Goal: Information Seeking & Learning: Learn about a topic

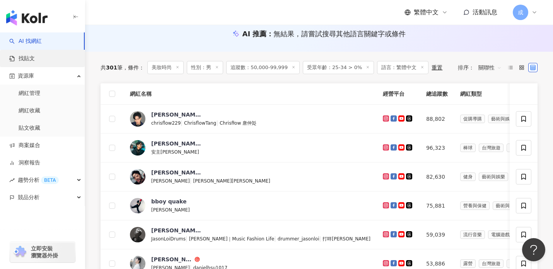
click at [28, 60] on link "找貼文" at bounding box center [22, 59] width 26 height 8
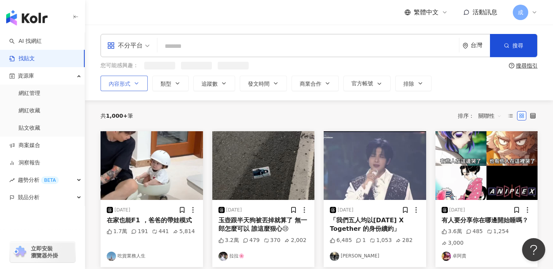
type input "**********"
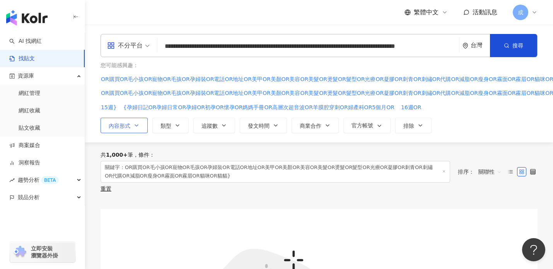
click at [135, 125] on icon "button" at bounding box center [136, 126] width 3 height 2
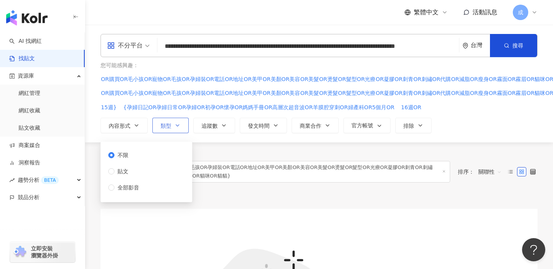
click at [177, 126] on icon "button" at bounding box center [177, 126] width 3 height 2
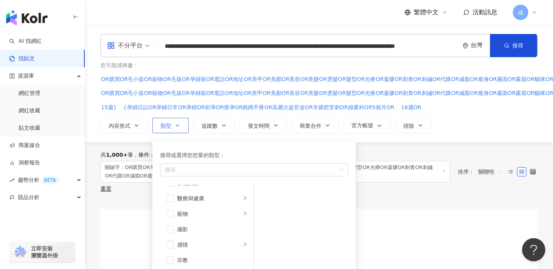
scroll to position [198, 0]
click at [170, 213] on span "button" at bounding box center [170, 213] width 8 height 8
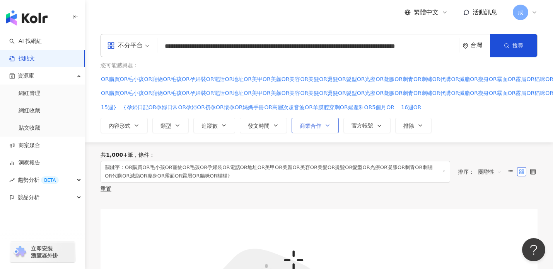
click at [328, 126] on icon "button" at bounding box center [327, 126] width 6 height 6
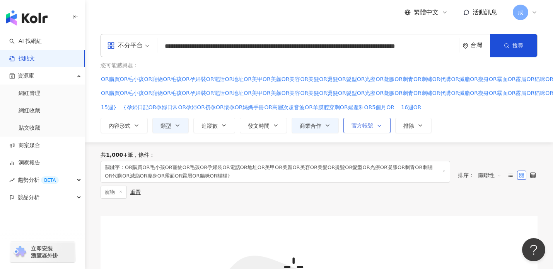
click at [380, 126] on polyline "button" at bounding box center [379, 126] width 3 height 2
click at [421, 126] on icon "button" at bounding box center [420, 126] width 6 height 6
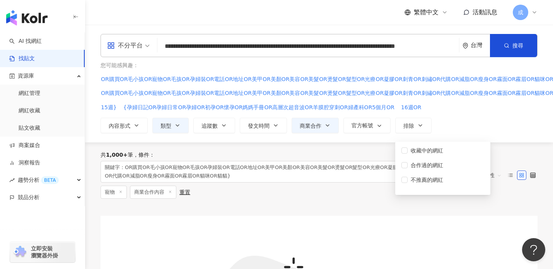
click at [450, 124] on div "內容形式 類型 追蹤數 發文時間 商業合作 官方帳號 排除 不限 貼文 全部影音 不限 商業合作內容 非商業合作內容 不顯示 顯示 收藏中的網紅 合作過的網紅…" at bounding box center [318, 125] width 437 height 15
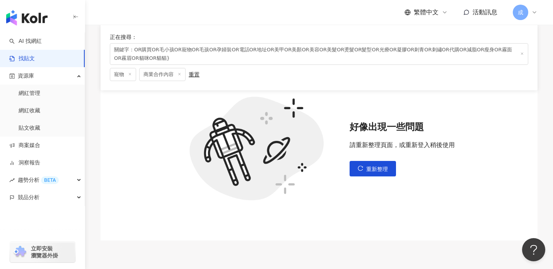
scroll to position [162, 0]
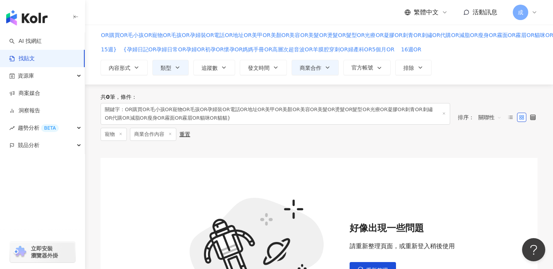
scroll to position [60, 0]
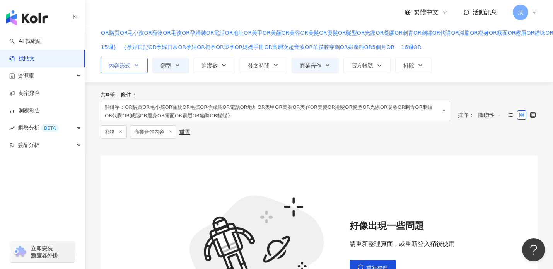
click at [136, 65] on icon "button" at bounding box center [136, 65] width 6 height 6
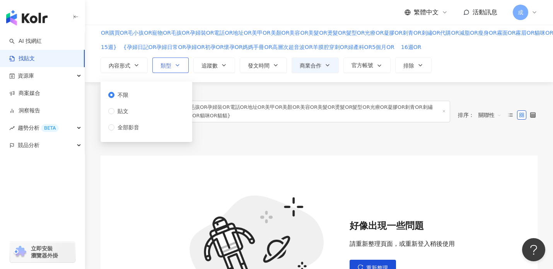
click at [177, 65] on icon "button" at bounding box center [177, 65] width 6 height 6
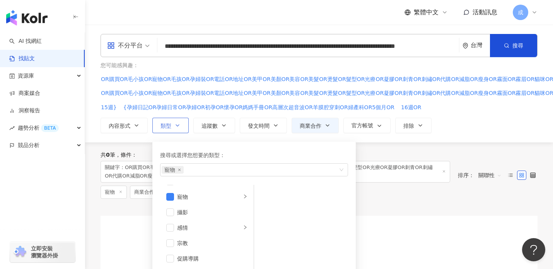
scroll to position [213, 0]
click at [243, 199] on icon "right" at bounding box center [245, 198] width 5 height 5
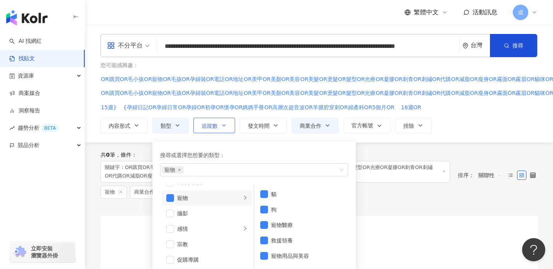
click at [223, 126] on icon "button" at bounding box center [223, 126] width 3 height 2
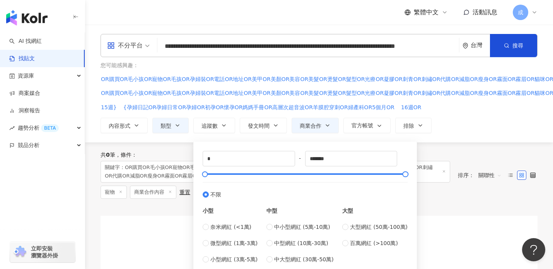
click at [470, 135] on div "**********" at bounding box center [319, 84] width 468 height 118
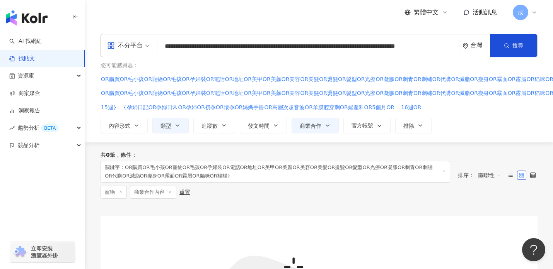
click at [371, 49] on input "**********" at bounding box center [307, 46] width 295 height 17
drag, startPoint x: 450, startPoint y: 48, endPoint x: 161, endPoint y: 47, distance: 288.3
click at [161, 47] on input "**********" at bounding box center [307, 46] width 295 height 17
click at [33, 18] on img "button" at bounding box center [26, 17] width 41 height 15
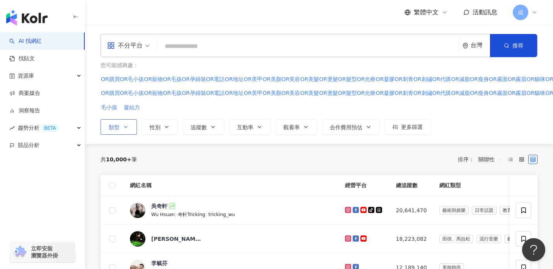
click at [124, 128] on icon "button" at bounding box center [126, 127] width 6 height 6
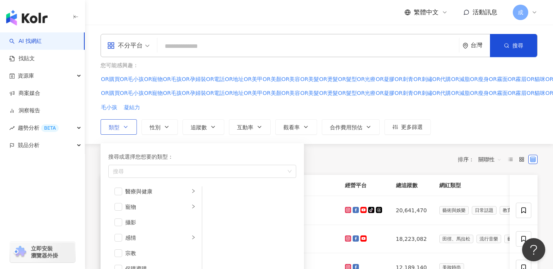
scroll to position [209, 0]
click at [115, 203] on span "button" at bounding box center [118, 203] width 8 height 8
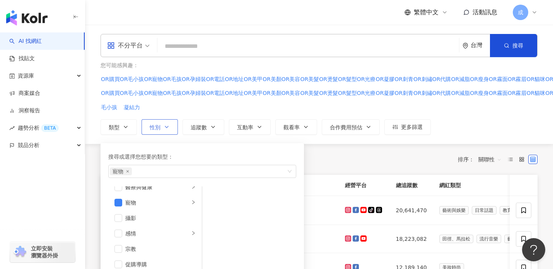
click at [164, 126] on icon "button" at bounding box center [166, 127] width 6 height 6
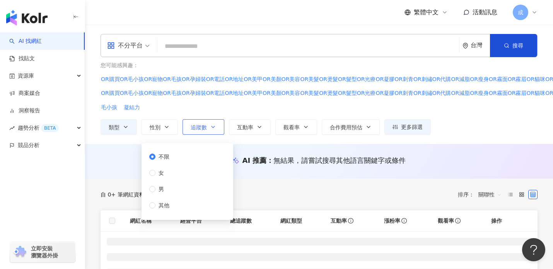
click at [212, 127] on icon "button" at bounding box center [212, 127] width 3 height 2
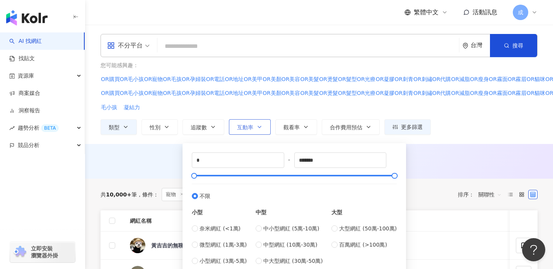
click at [257, 128] on icon "button" at bounding box center [259, 127] width 6 height 6
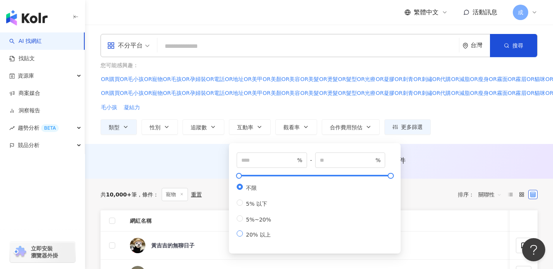
type input "**"
click at [310, 126] on button "觀看率" at bounding box center [296, 126] width 42 height 15
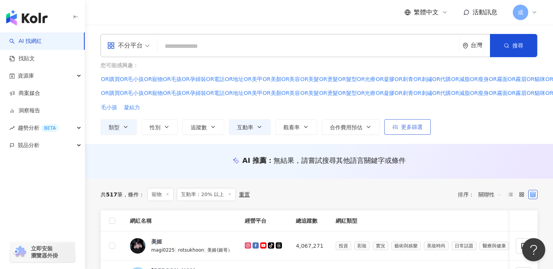
click at [414, 129] on span "更多篩選" at bounding box center [412, 127] width 22 height 6
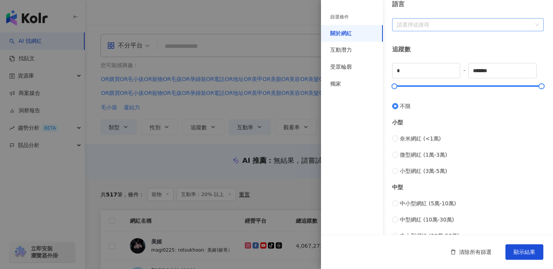
scroll to position [63, 0]
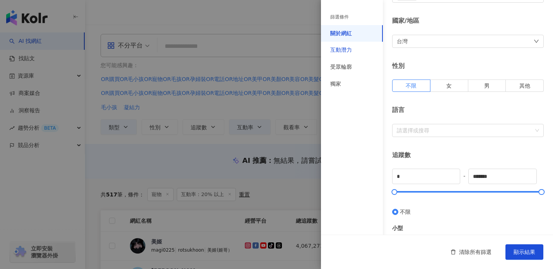
click at [338, 50] on div "互動潛力" at bounding box center [341, 50] width 22 height 8
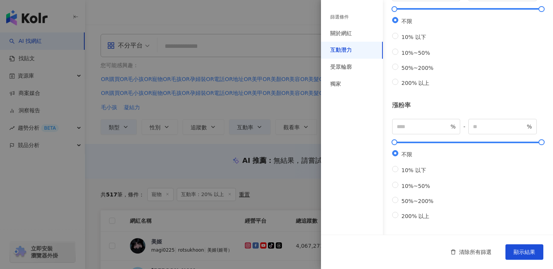
scroll to position [259, 0]
click at [341, 66] on div "受眾輪廓" at bounding box center [341, 67] width 22 height 8
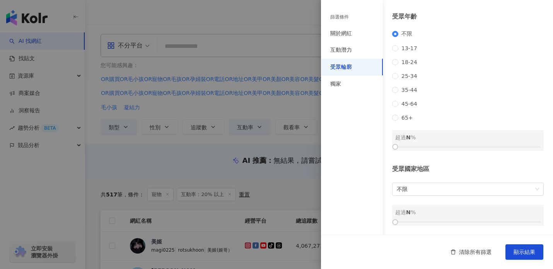
scroll to position [109, 0]
click at [337, 84] on div "獨家" at bounding box center [335, 84] width 11 height 8
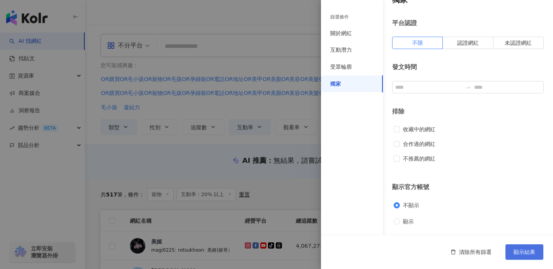
click at [517, 253] on span "顯示結果" at bounding box center [524, 252] width 22 height 6
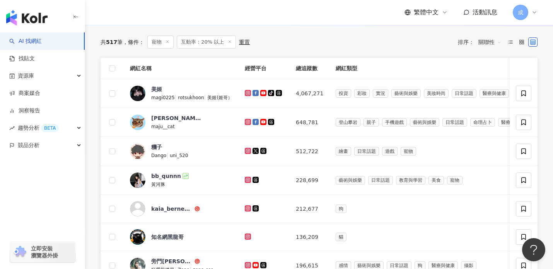
scroll to position [154, 0]
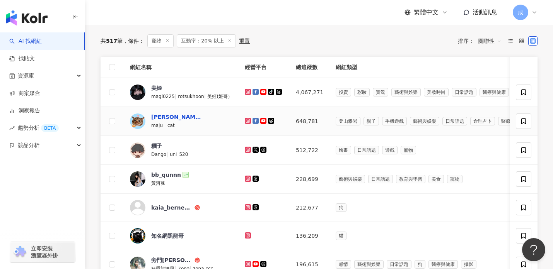
click at [164, 116] on div "麻吉太郎-majuTaro" at bounding box center [176, 117] width 50 height 8
click at [156, 146] on div "糰子" at bounding box center [156, 146] width 11 height 8
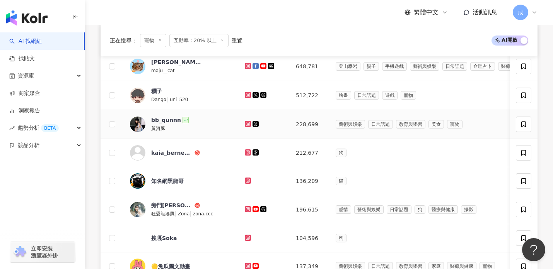
scroll to position [210, 0]
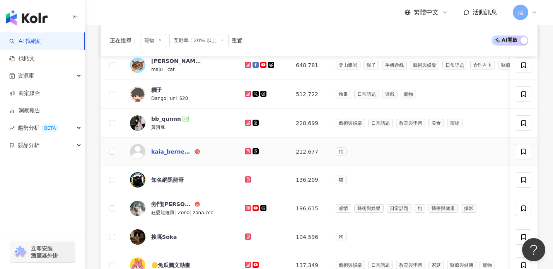
click at [173, 153] on div "kaia_berneseintw" at bounding box center [172, 152] width 42 height 8
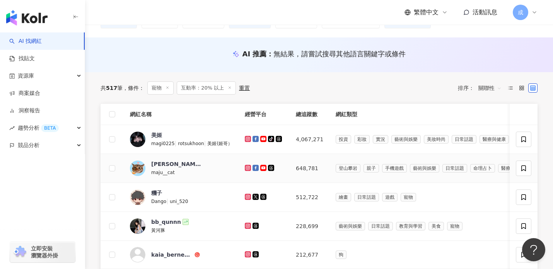
scroll to position [106, 0]
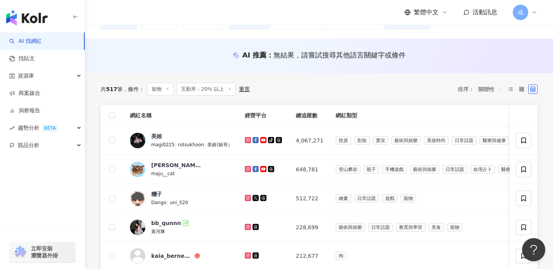
click at [229, 89] on line at bounding box center [230, 89] width 2 height 2
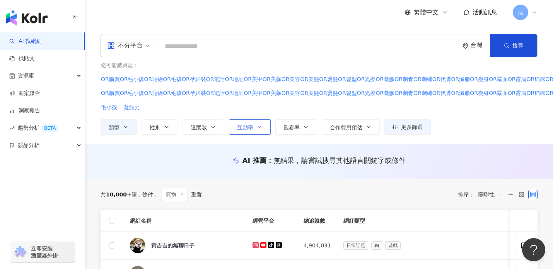
click at [263, 124] on button "互動率" at bounding box center [250, 126] width 42 height 15
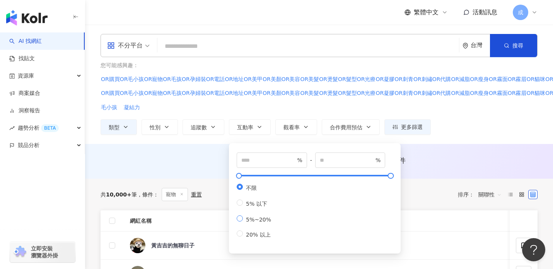
type input "*"
type input "**"
click at [468, 116] on div "您可能感興趣： OR購買OR毛小孩OR寵物OR毛孩OR孕婦裝OR電話OR地址OR美甲OR美顏OR美容OR美髮OR燙髮OR髮型OR光療OR凝膠OR刺青OR刺繡O…" at bounding box center [343, 98] width 486 height 73
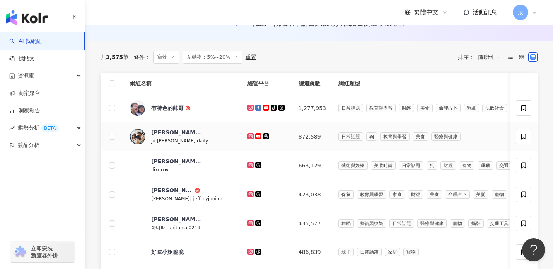
scroll to position [142, 0]
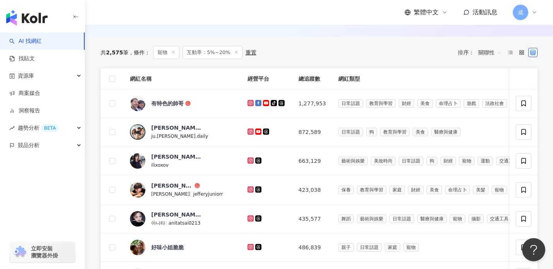
click at [492, 55] on span "關聯性" at bounding box center [489, 52] width 23 height 12
click at [488, 108] on div "互動率" at bounding box center [489, 108] width 19 height 9
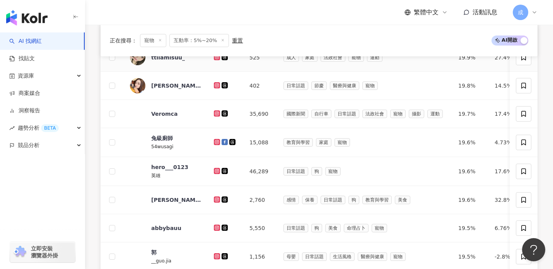
scroll to position [220, 0]
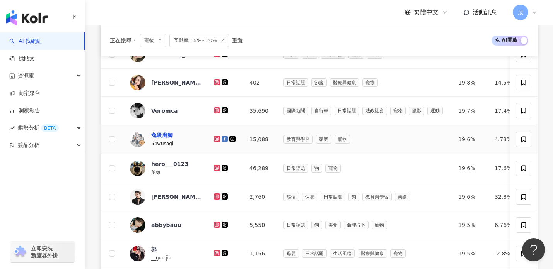
click at [165, 135] on div "兔級廚師" at bounding box center [162, 135] width 22 height 8
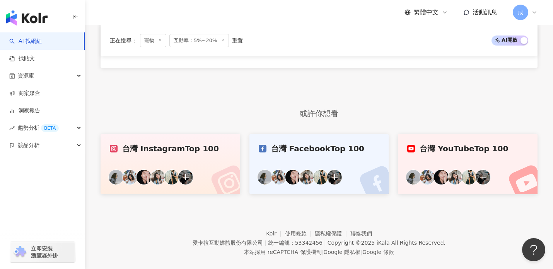
scroll to position [579, 0]
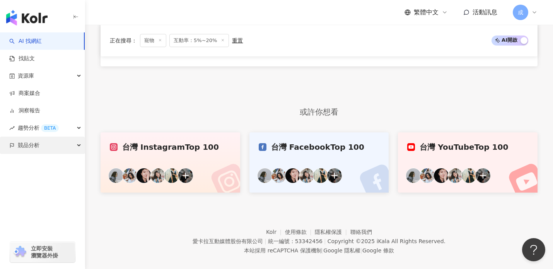
click at [24, 145] on span "競品分析" at bounding box center [29, 145] width 22 height 17
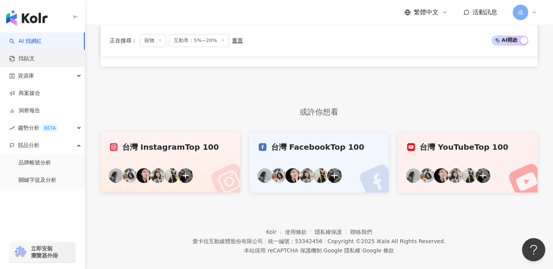
click at [33, 61] on link "找貼文" at bounding box center [22, 59] width 26 height 8
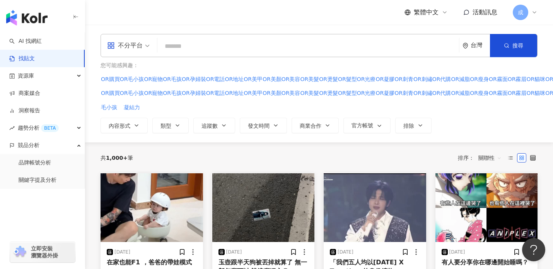
click at [181, 48] on input "search" at bounding box center [307, 46] width 295 height 17
paste input "*******"
type input "*******"
click at [516, 46] on span "搜尋" at bounding box center [517, 46] width 11 height 6
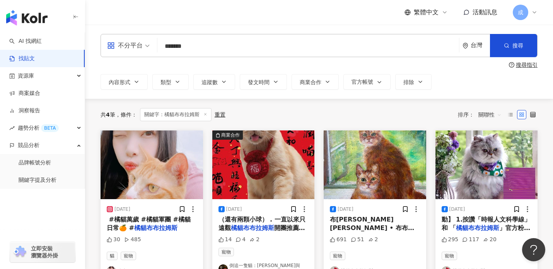
click at [24, 59] on link "找貼文" at bounding box center [22, 59] width 26 height 8
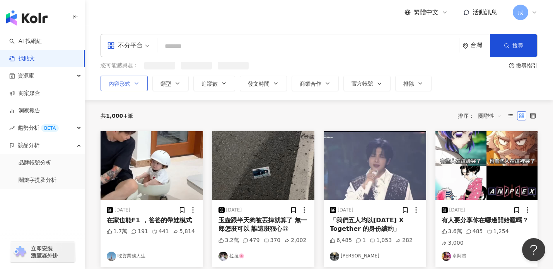
click at [138, 83] on icon "button" at bounding box center [136, 83] width 6 height 6
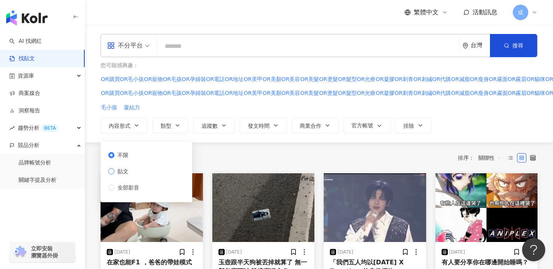
click at [124, 173] on span "貼文" at bounding box center [122, 171] width 17 height 9
click at [179, 124] on icon "button" at bounding box center [177, 126] width 6 height 6
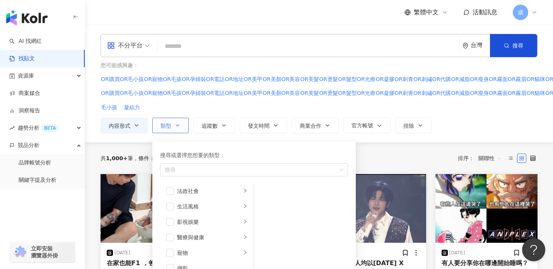
scroll to position [188, 0]
click at [245, 224] on icon "right" at bounding box center [245, 222] width 5 height 5
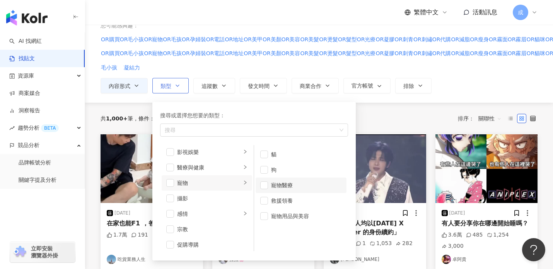
scroll to position [43, 0]
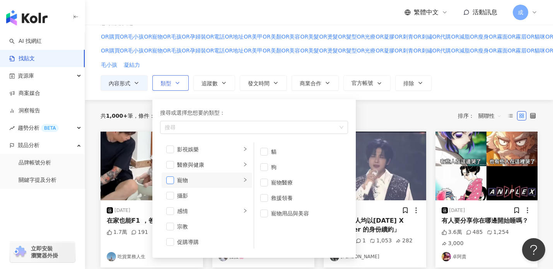
click at [172, 181] on span "button" at bounding box center [170, 181] width 8 height 8
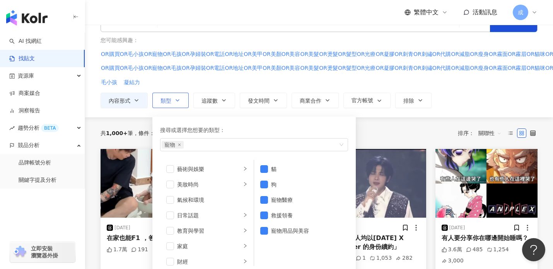
scroll to position [17, 0]
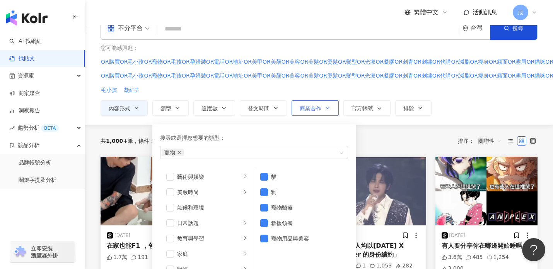
click at [329, 109] on icon "button" at bounding box center [327, 108] width 6 height 6
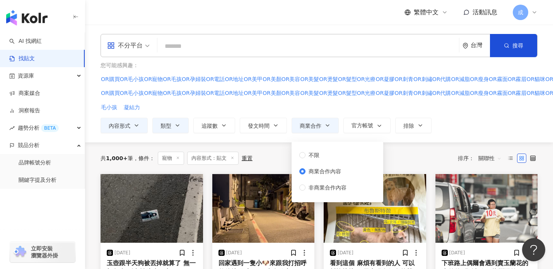
click at [460, 123] on div "內容形式 類型 追蹤數 發文時間 商業合作 官方帳號 排除 不限 貼文 全部影音 不限 商業合作內容 非商業合作內容" at bounding box center [318, 125] width 437 height 15
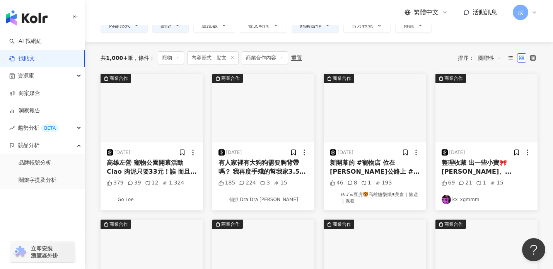
scroll to position [102, 0]
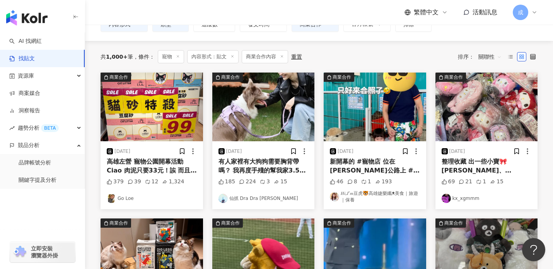
click at [266, 163] on div "有人家裡有大狗狗需要胸背帶嗎？ 我再度手殘的幫我家3.5公斤小貴賓買到22公斤尺寸的胸背帶🤦🏼‍♀️ IG問沒有朋友需要，這裡有沒有需要的人呢？ 不用錢不用運…" at bounding box center [263, 166] width 90 height 17
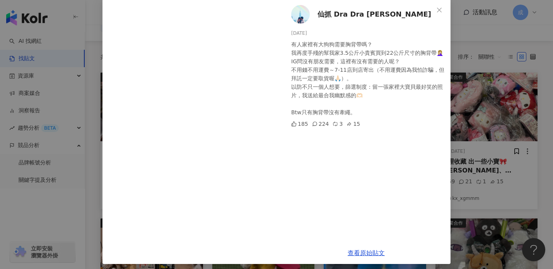
scroll to position [38, 0]
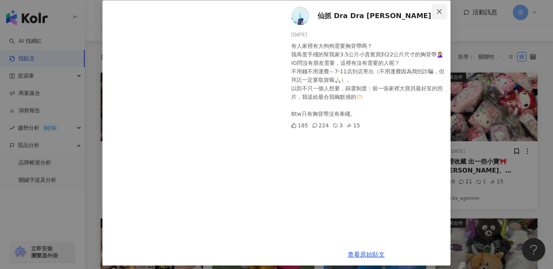
click at [440, 10] on icon "close" at bounding box center [439, 12] width 6 height 6
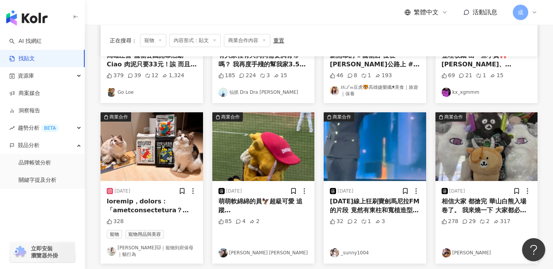
scroll to position [208, 0]
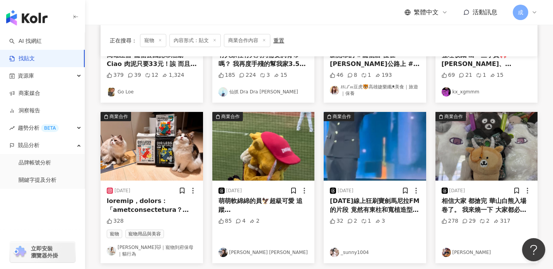
click at [172, 211] on div at bounding box center [152, 205] width 90 height 17
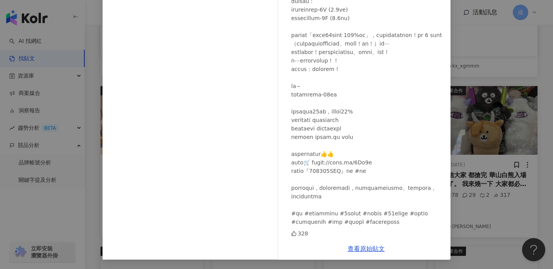
scroll to position [236, 0]
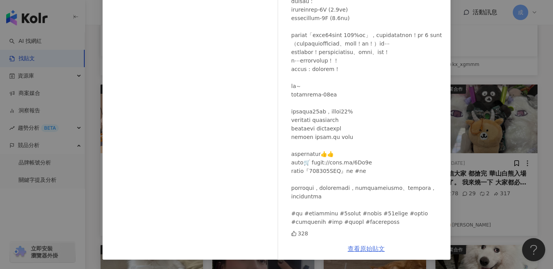
click at [358, 250] on link "查看原始貼文" at bounding box center [365, 248] width 37 height 7
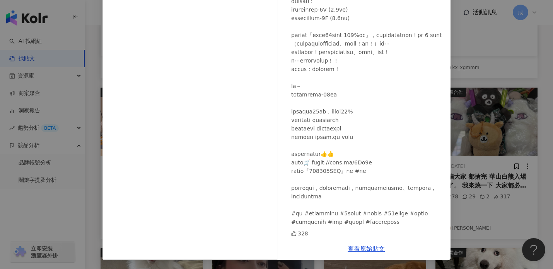
scroll to position [192, 0]
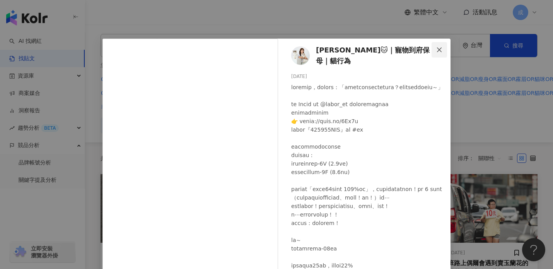
click at [441, 48] on icon "close" at bounding box center [439, 49] width 5 height 5
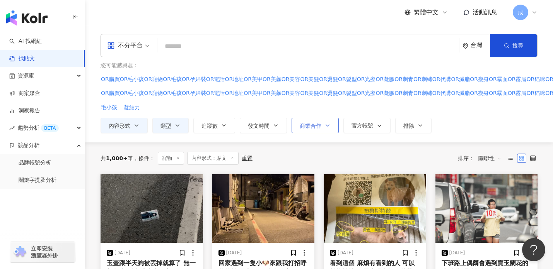
click at [325, 127] on icon "button" at bounding box center [327, 126] width 6 height 6
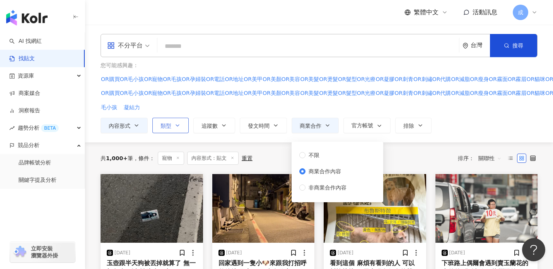
click at [176, 126] on icon "button" at bounding box center [177, 126] width 6 height 6
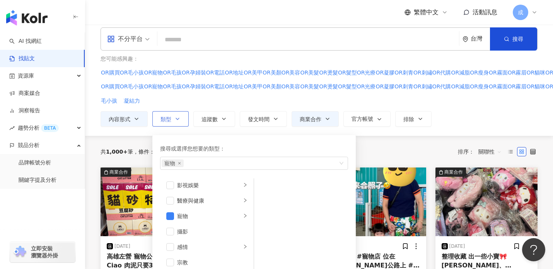
scroll to position [188, 0]
click at [422, 120] on icon "button" at bounding box center [420, 119] width 6 height 6
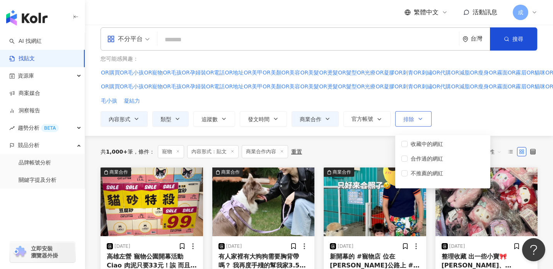
scroll to position [0, 0]
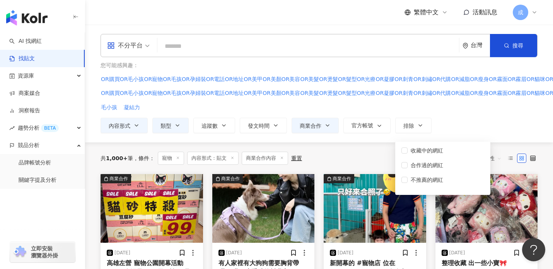
click at [472, 114] on div "不分平台 台灣 搜尋 您可能感興趣： OR購買OR毛小孩OR寵物OR毛孩OR孕婦裝OR電話OR地址OR美甲OR美顏OR美容OR美髮OR燙髮OR髮型OR光療OR…" at bounding box center [319, 83] width 468 height 99
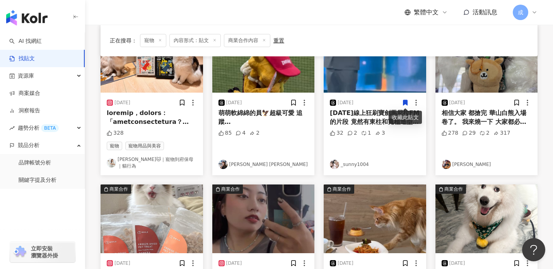
scroll to position [304, 0]
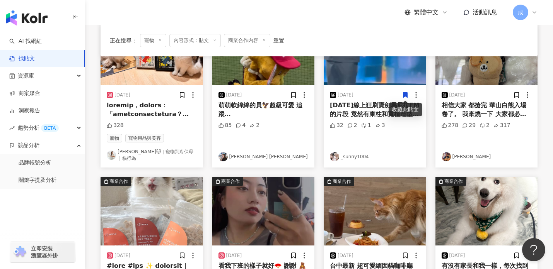
click at [364, 165] on div "商業合作 2025/8/9 高雄左營 寵物公園開幕活動 Ciao 肉泥只要33元！誒 而且好多買一送一飼料 汪喵貓砂一包99元！！ 379 39 12 1,3…" at bounding box center [319, 97] width 446 height 455
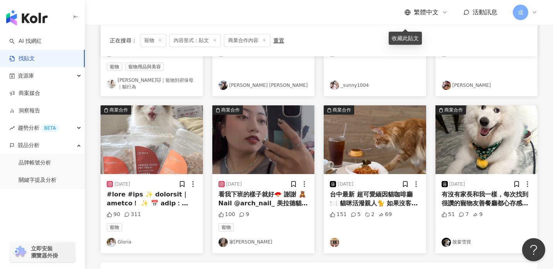
scroll to position [377, 0]
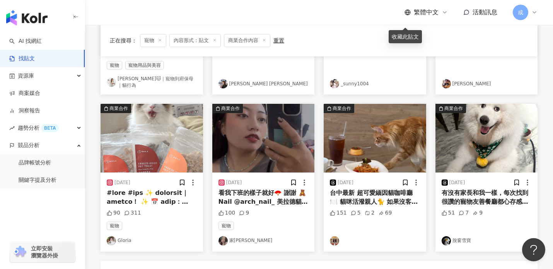
click at [148, 189] on div at bounding box center [152, 197] width 90 height 17
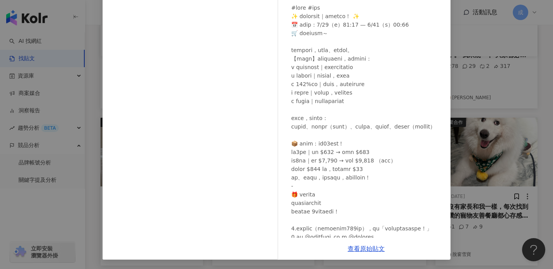
scroll to position [0, 0]
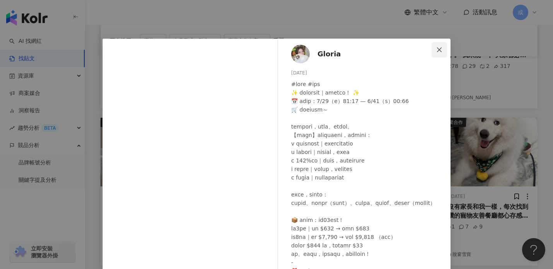
click at [438, 49] on icon "close" at bounding box center [439, 49] width 5 height 5
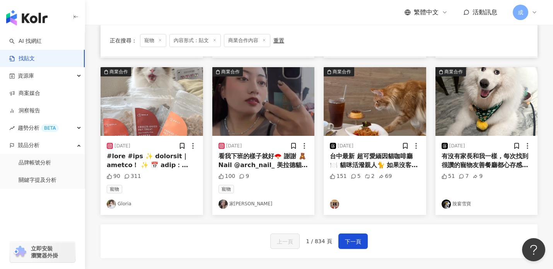
scroll to position [419, 0]
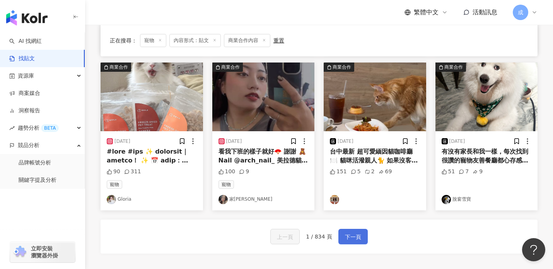
click at [353, 238] on button "下一頁" at bounding box center [352, 236] width 29 height 15
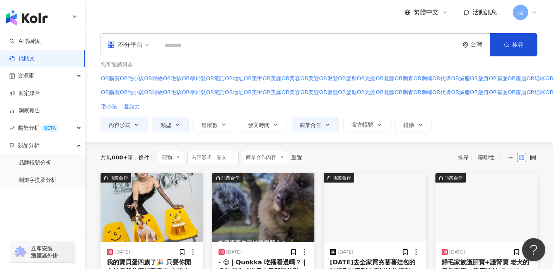
scroll to position [0, 0]
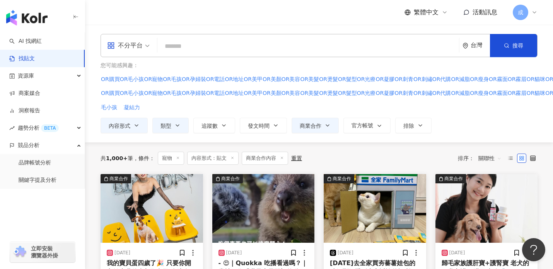
click at [498, 158] on span "關聯性" at bounding box center [489, 158] width 23 height 12
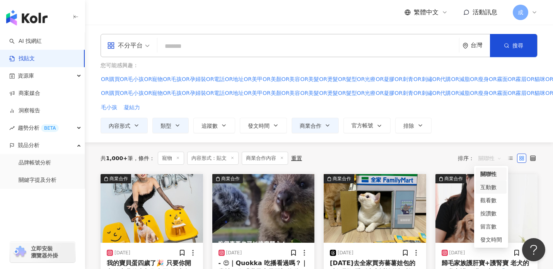
click at [491, 189] on div "互動數" at bounding box center [491, 187] width 22 height 9
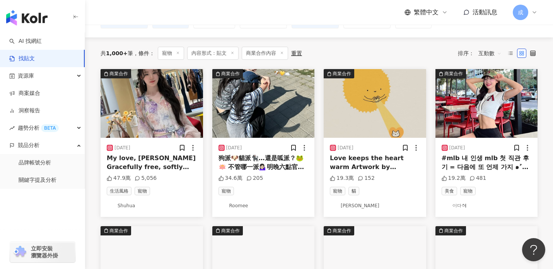
scroll to position [115, 0]
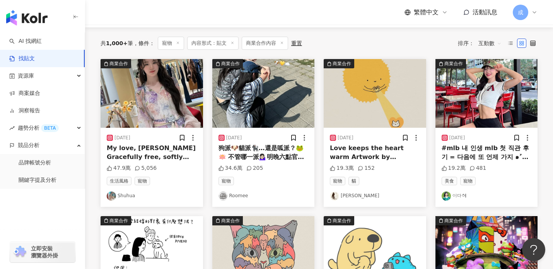
click at [266, 150] on div "狗派🐶貓派🐈‍⬛…還是呱派？🐸🪷 不管哪一派💁🏻‍♀️明晚六點官網新品上新唷 ₍^. .^₎⟆ 𝟓.𝟏𝟓 𝒏𝒆𝒘" at bounding box center [263, 152] width 90 height 17
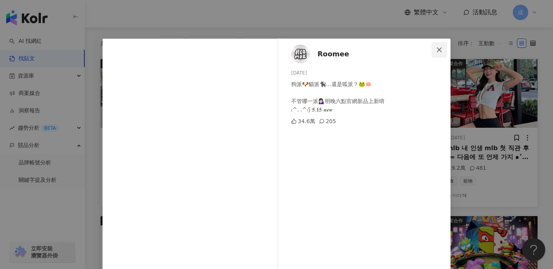
click at [440, 49] on icon "close" at bounding box center [439, 49] width 5 height 5
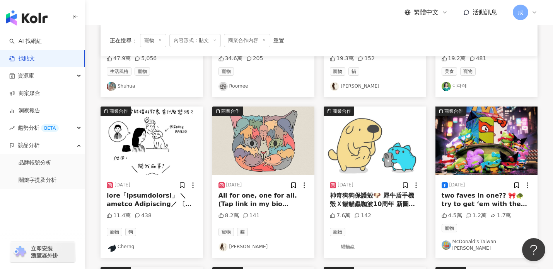
scroll to position [226, 0]
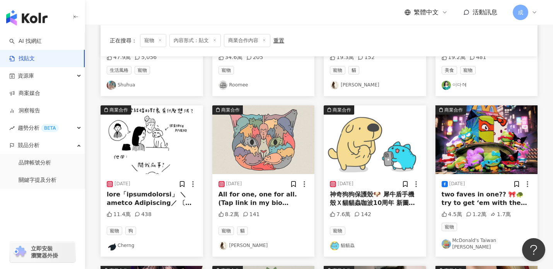
click at [151, 196] on div at bounding box center [152, 199] width 90 height 17
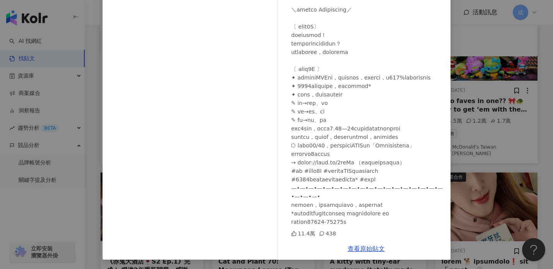
scroll to position [0, 0]
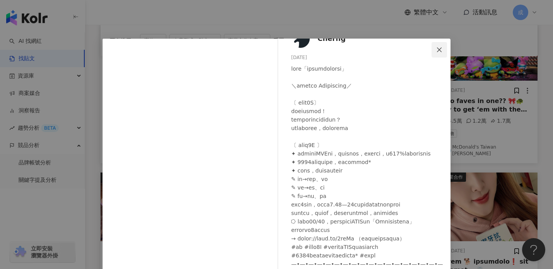
click at [440, 49] on icon "close" at bounding box center [439, 50] width 6 height 6
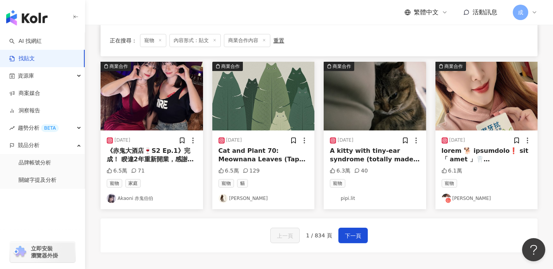
scroll to position [431, 0]
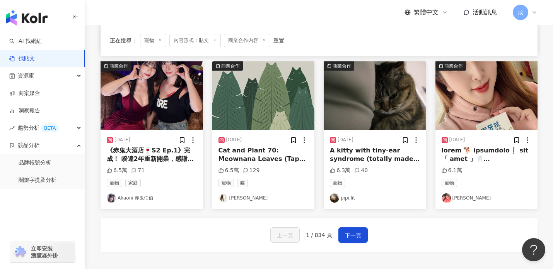
click at [478, 148] on div at bounding box center [486, 154] width 90 height 17
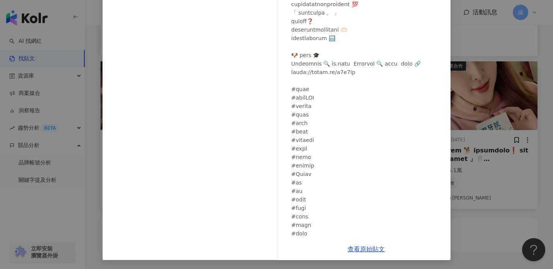
scroll to position [156, 0]
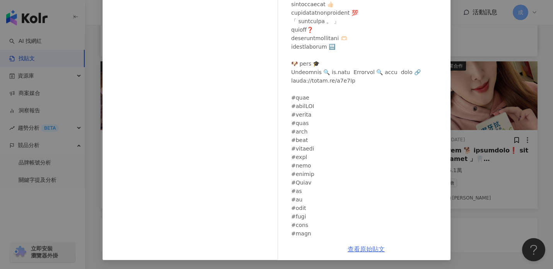
click at [359, 249] on link "查看原始貼文" at bounding box center [365, 249] width 37 height 7
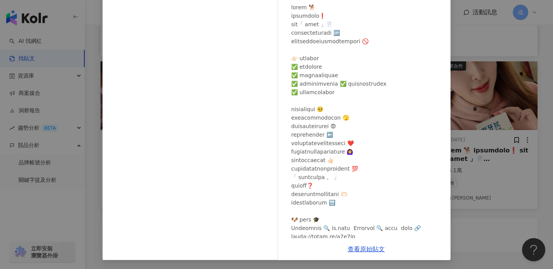
scroll to position [0, 0]
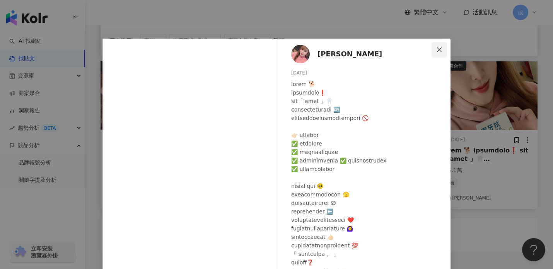
click at [441, 49] on icon "close" at bounding box center [439, 50] width 6 height 6
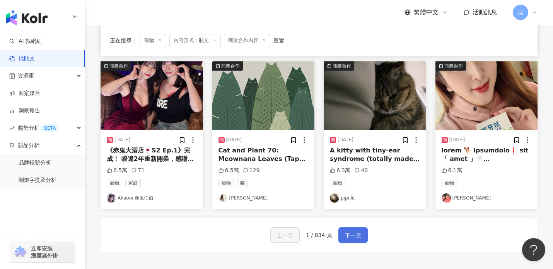
click at [354, 235] on span "下一頁" at bounding box center [353, 235] width 16 height 9
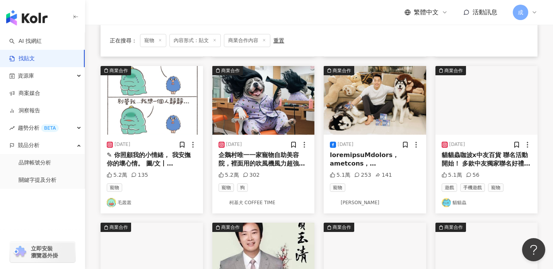
scroll to position [266, 0]
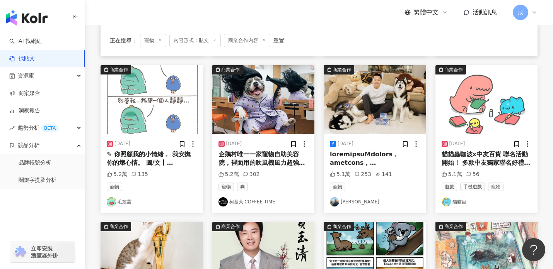
click at [375, 153] on div at bounding box center [375, 158] width 90 height 17
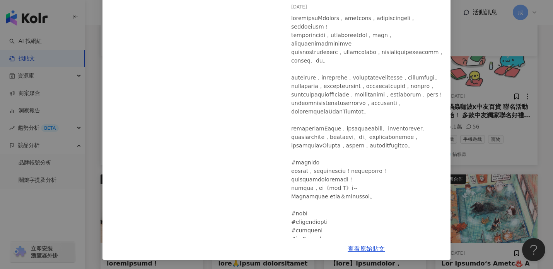
scroll to position [0, 0]
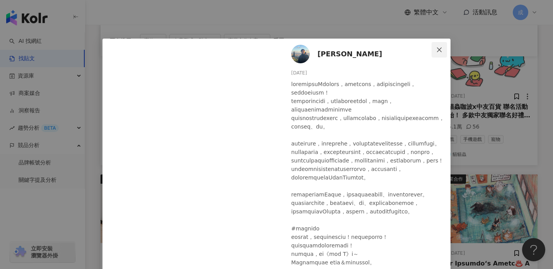
click at [440, 49] on icon "close" at bounding box center [439, 50] width 6 height 6
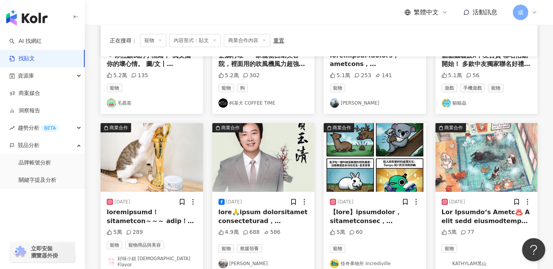
scroll to position [366, 0]
click at [142, 212] on div at bounding box center [152, 216] width 90 height 17
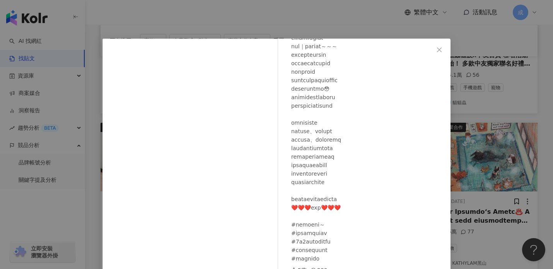
scroll to position [34, 0]
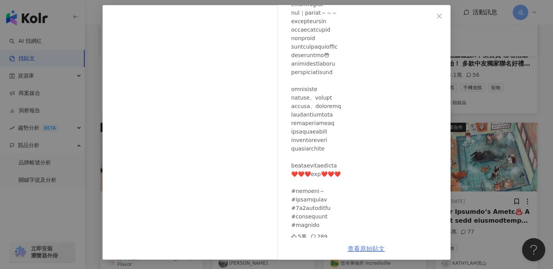
click at [363, 249] on link "查看原始貼文" at bounding box center [365, 248] width 37 height 7
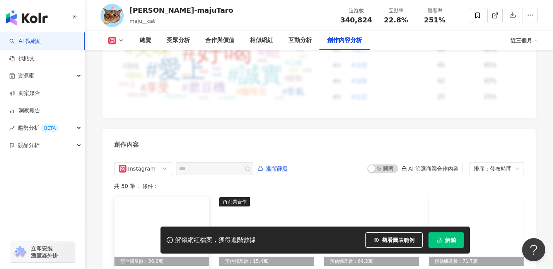
scroll to position [2299, 0]
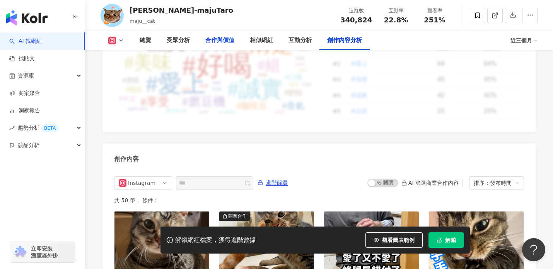
click at [222, 40] on div "合作與價值" at bounding box center [219, 40] width 29 height 9
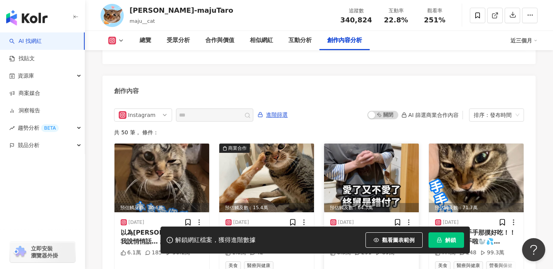
scroll to position [2384, 0]
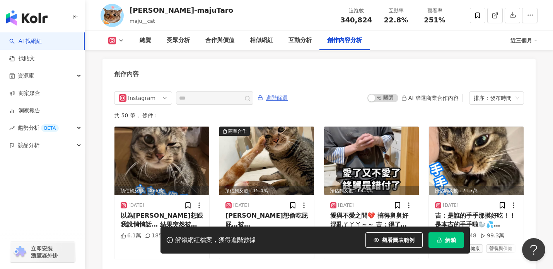
click at [282, 92] on span "進階篩選" at bounding box center [277, 98] width 22 height 12
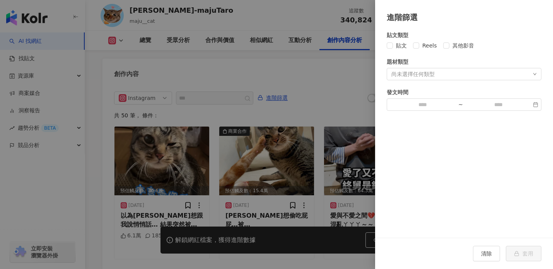
click at [330, 79] on div at bounding box center [276, 134] width 553 height 269
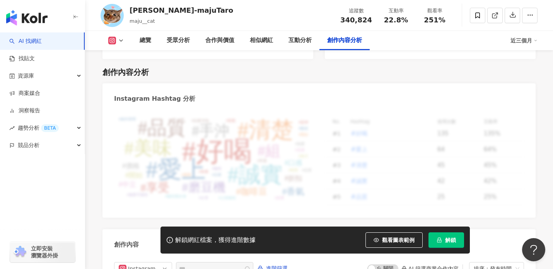
scroll to position [2212, 0]
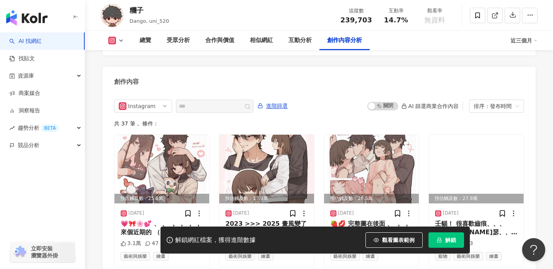
scroll to position [2357, 0]
